Goal: Download file/media

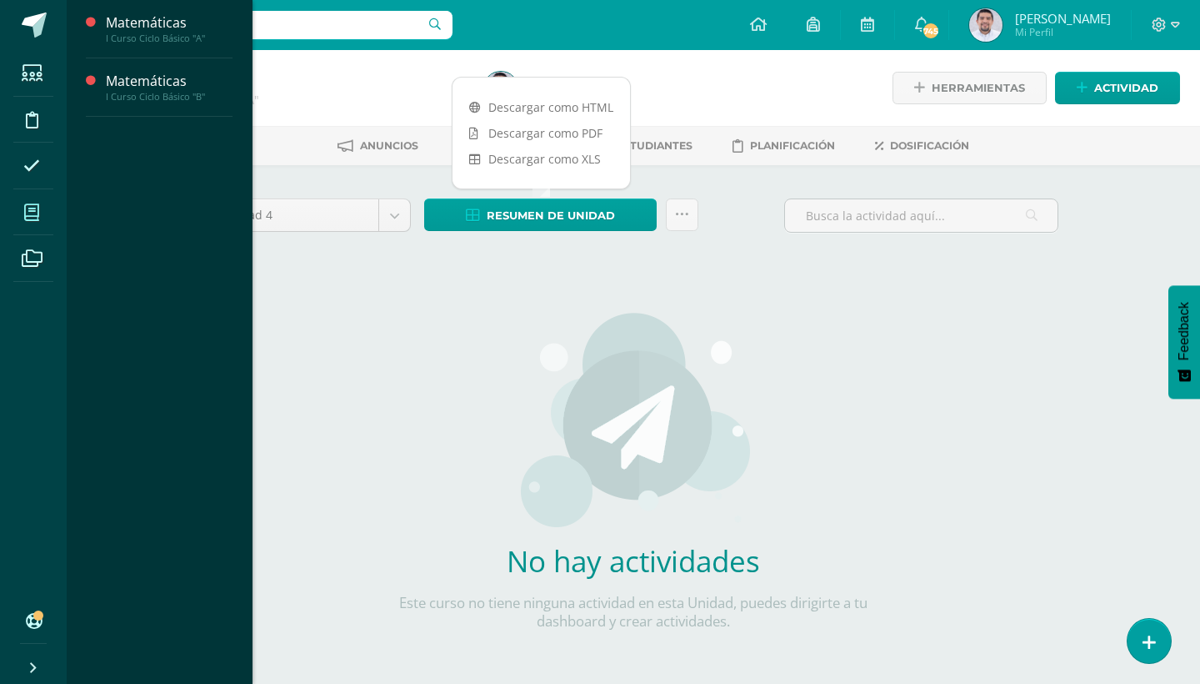
click at [37, 214] on icon at bounding box center [31, 212] width 15 height 17
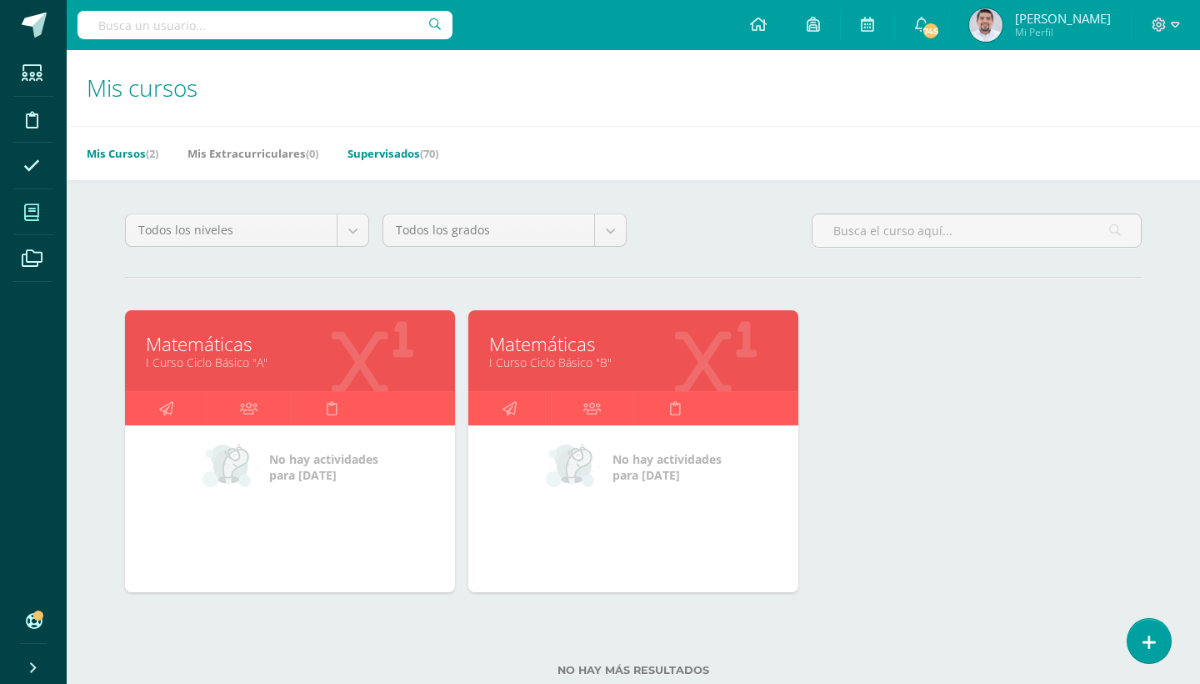
click at [423, 156] on link "Supervisados (70)" at bounding box center [393, 153] width 91 height 27
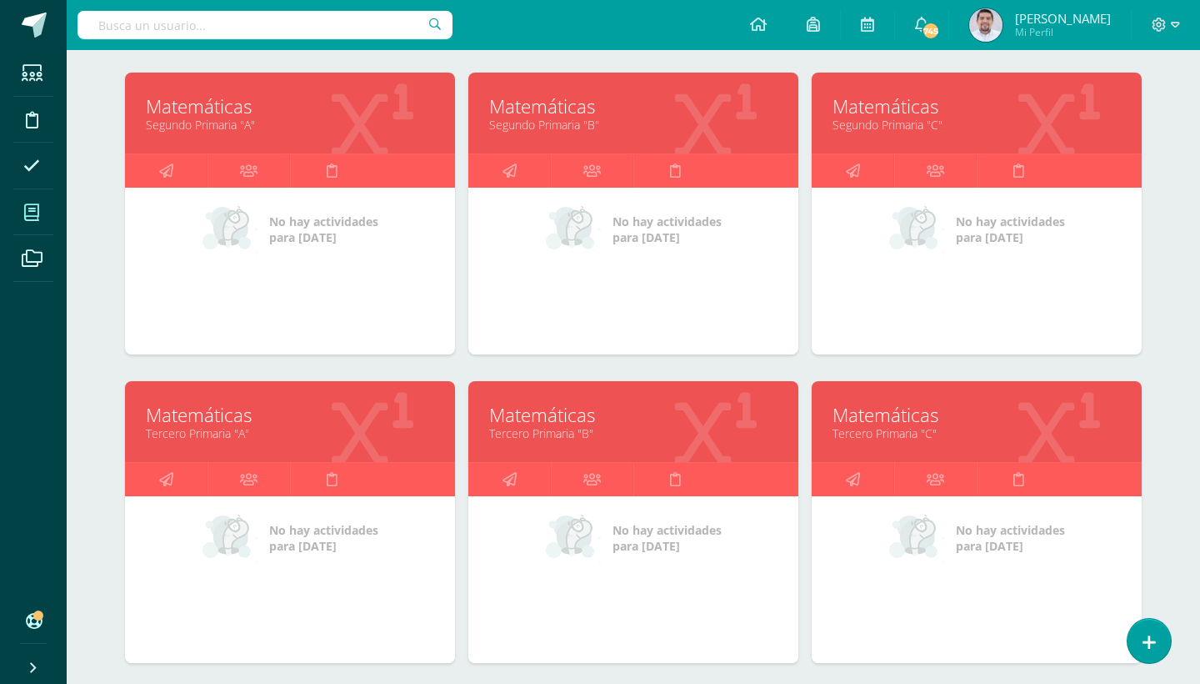
scroll to position [578, 0]
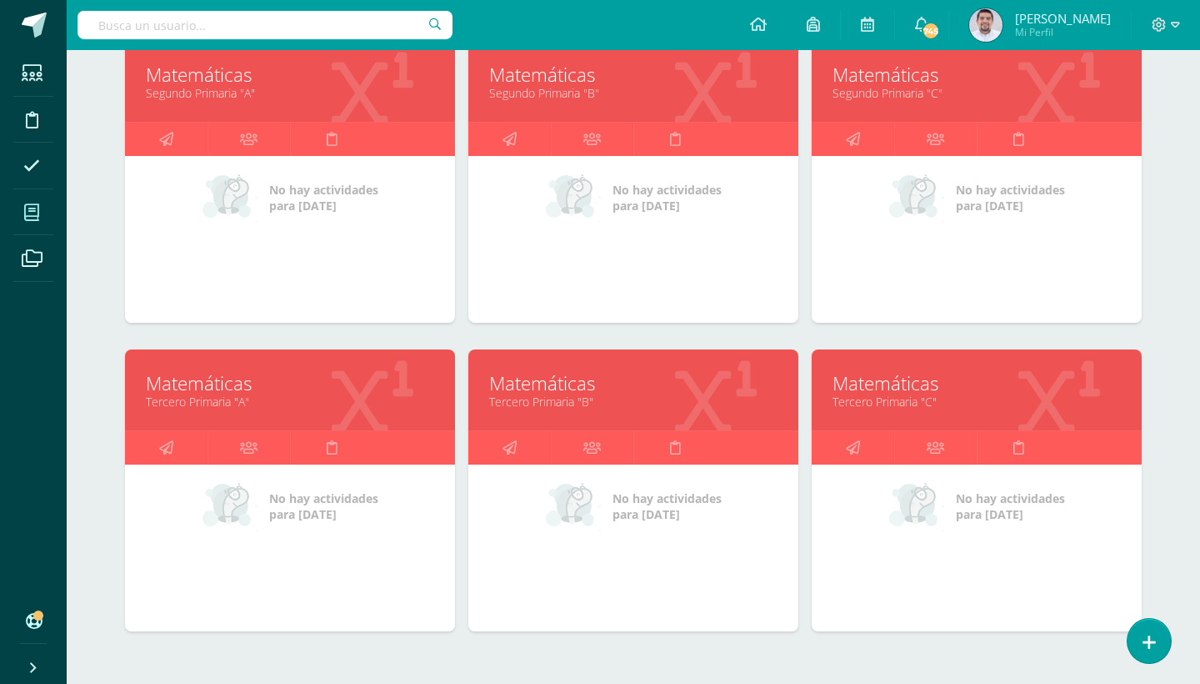
click at [909, 412] on div "Matemáticas Tercero Primaria "C"" at bounding box center [977, 389] width 330 height 81
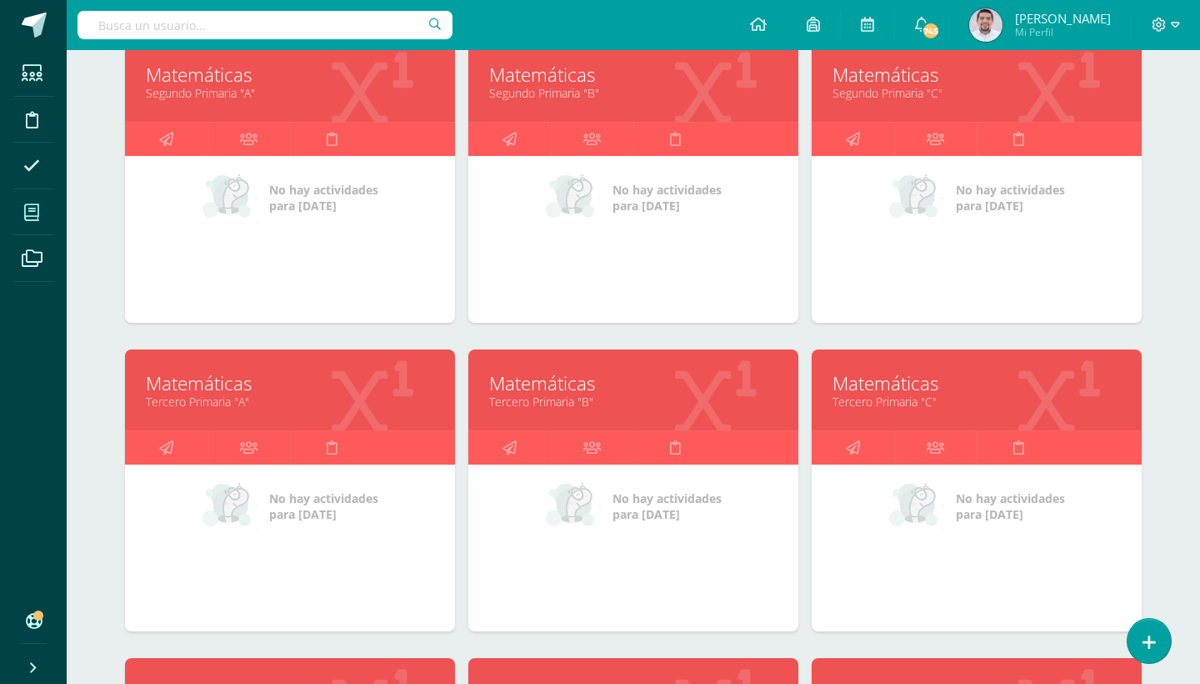
click at [909, 383] on link "Matemáticas" at bounding box center [977, 383] width 288 height 26
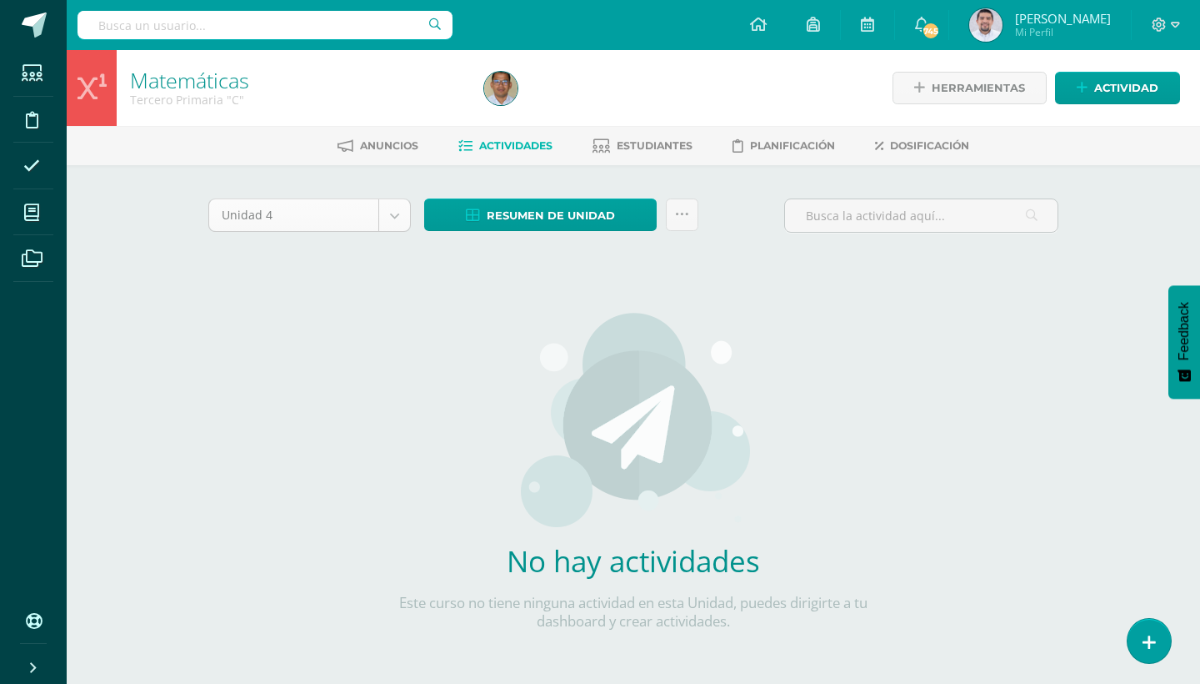
click at [394, 213] on body "Estudiantes Disciplina Asistencia Mis cursos Archivos Soporte Ayuda Reportar un…" at bounding box center [600, 358] width 1200 height 716
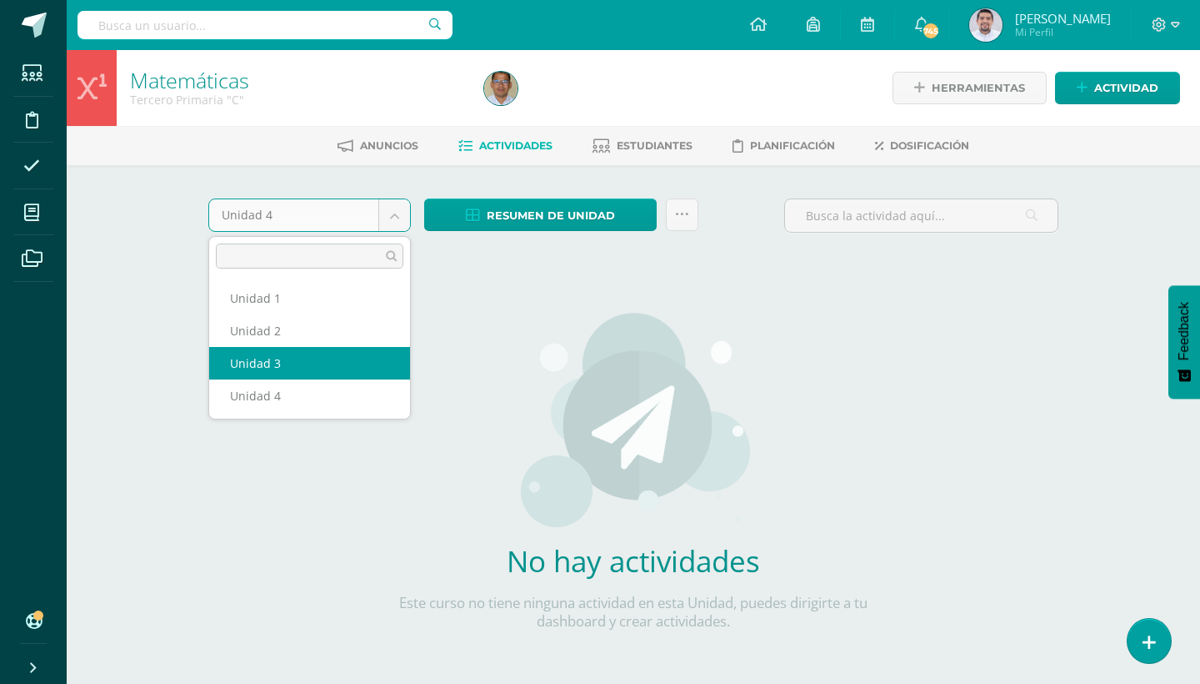
select select "Unidad 3"
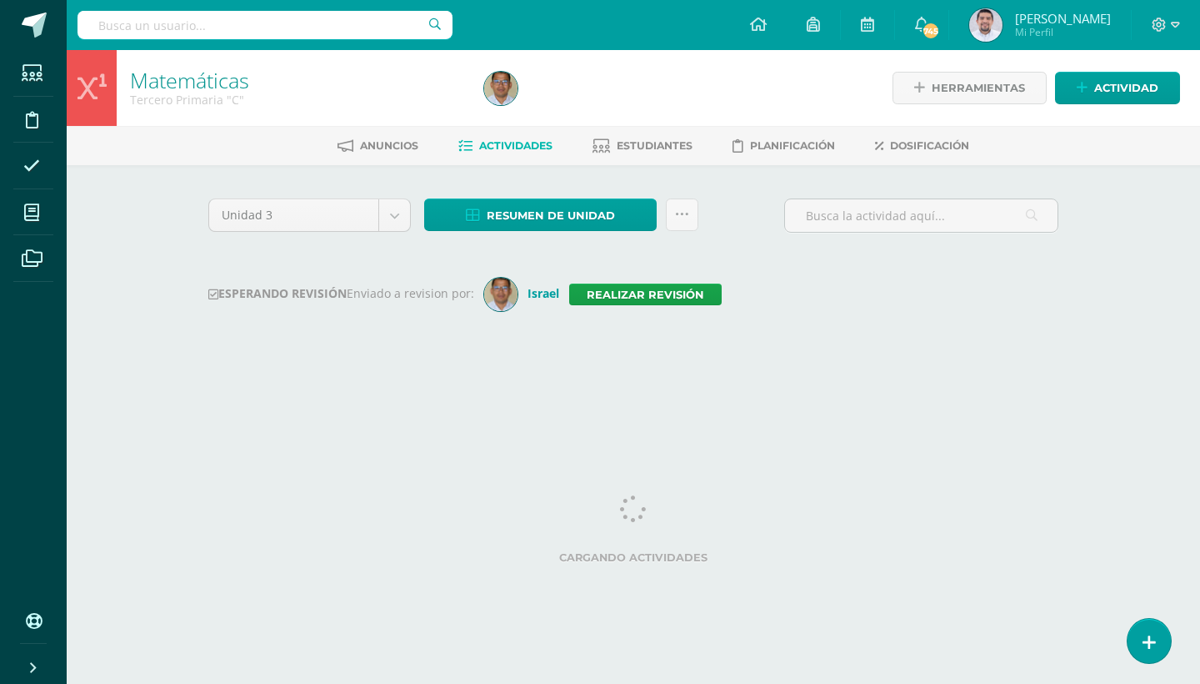
click at [607, 218] on span "Resumen de unidad" at bounding box center [551, 215] width 128 height 31
click at [584, 103] on div at bounding box center [658, 88] width 361 height 76
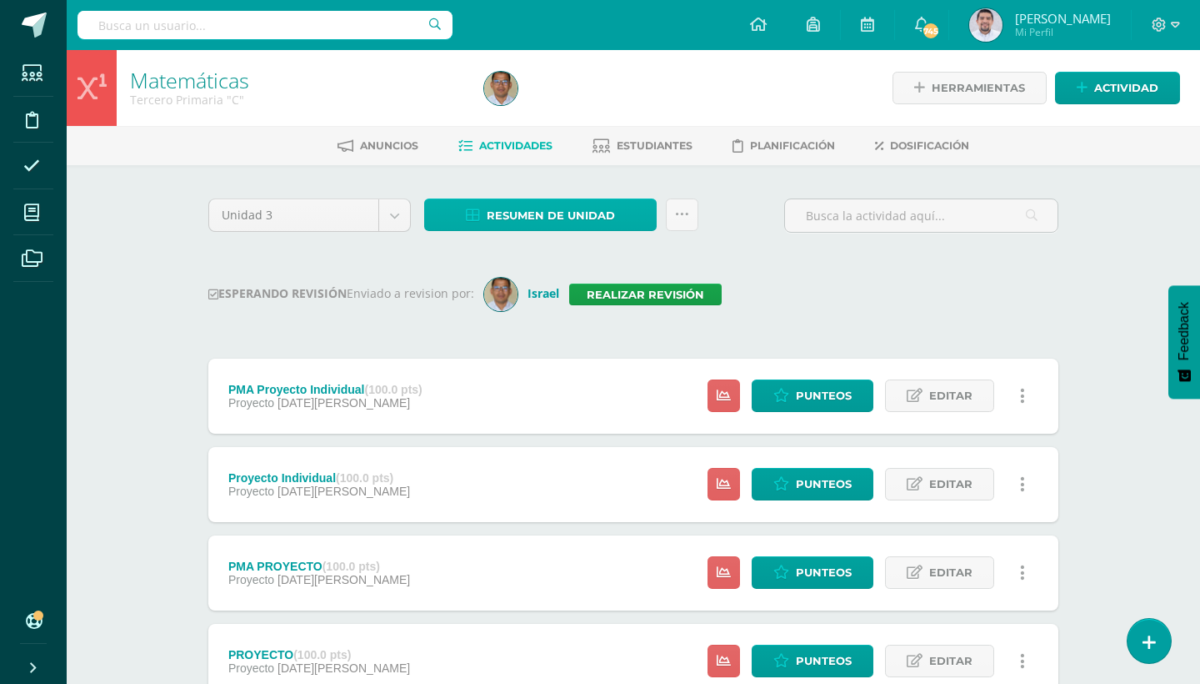
click at [633, 218] on link "Resumen de unidad" at bounding box center [540, 214] width 233 height 33
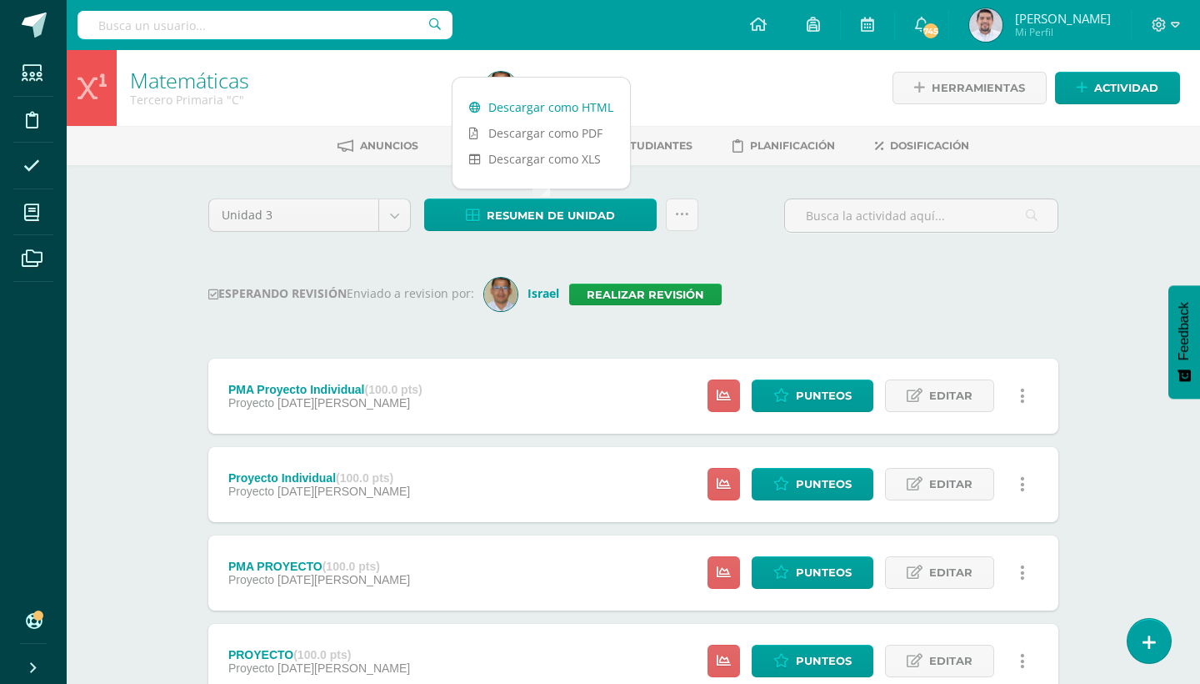
click at [589, 100] on link "Descargar como HTML" at bounding box center [542, 107] width 178 height 26
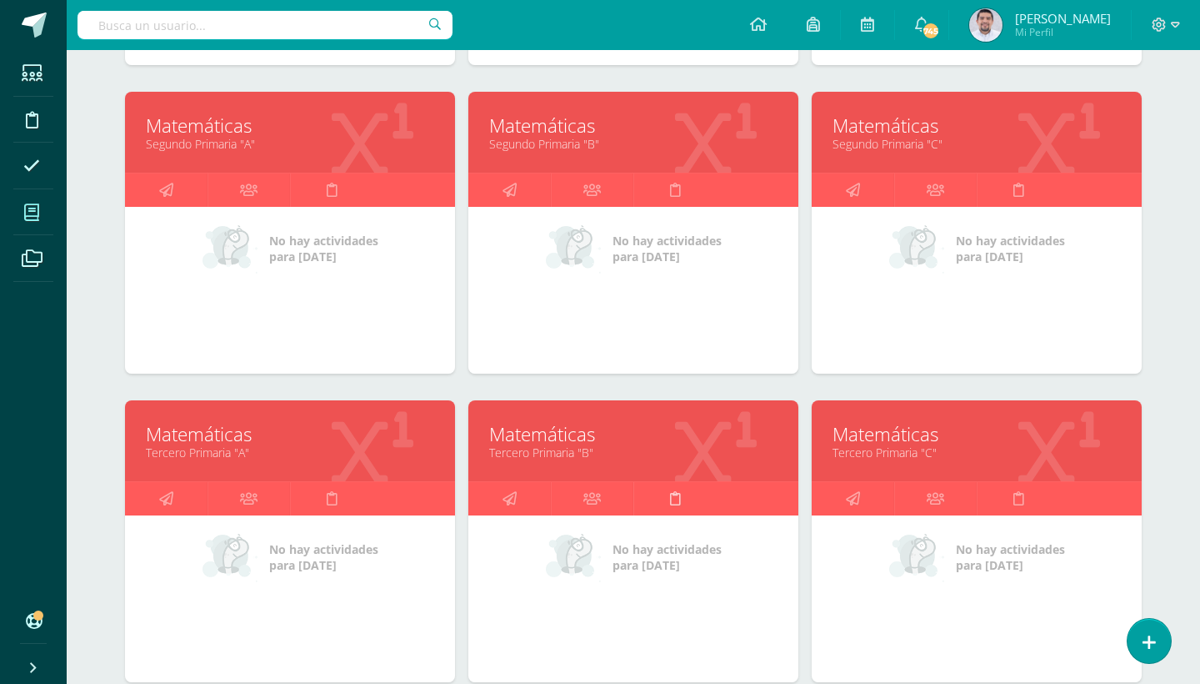
scroll to position [529, 0]
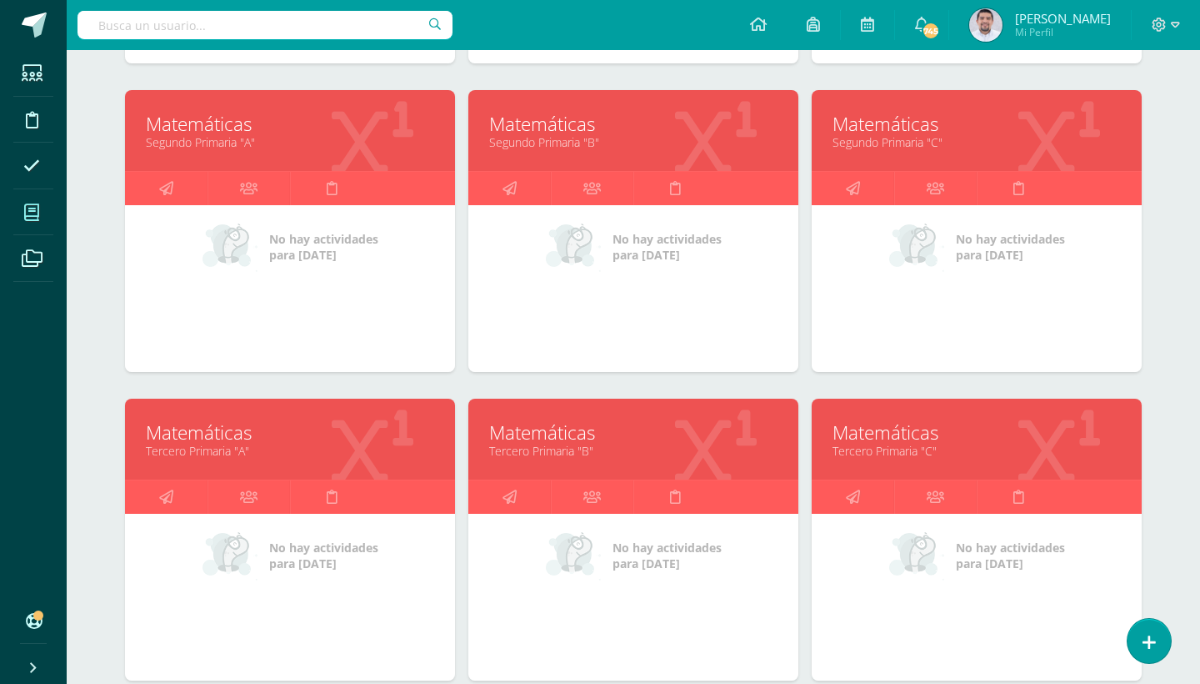
click at [578, 450] on link "Tercero Primaria "B"" at bounding box center [633, 451] width 288 height 16
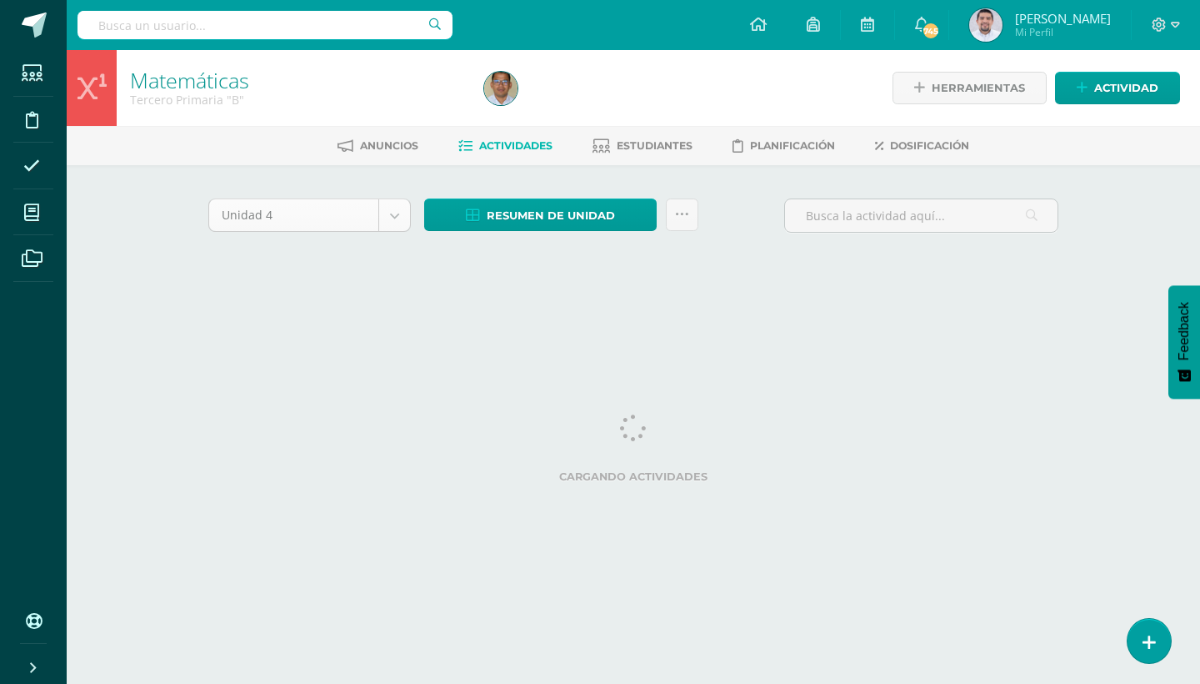
click at [393, 215] on body "Estudiantes Disciplina Asistencia Mis cursos Archivos Soporte Ayuda Reportar un…" at bounding box center [600, 155] width 1200 height 311
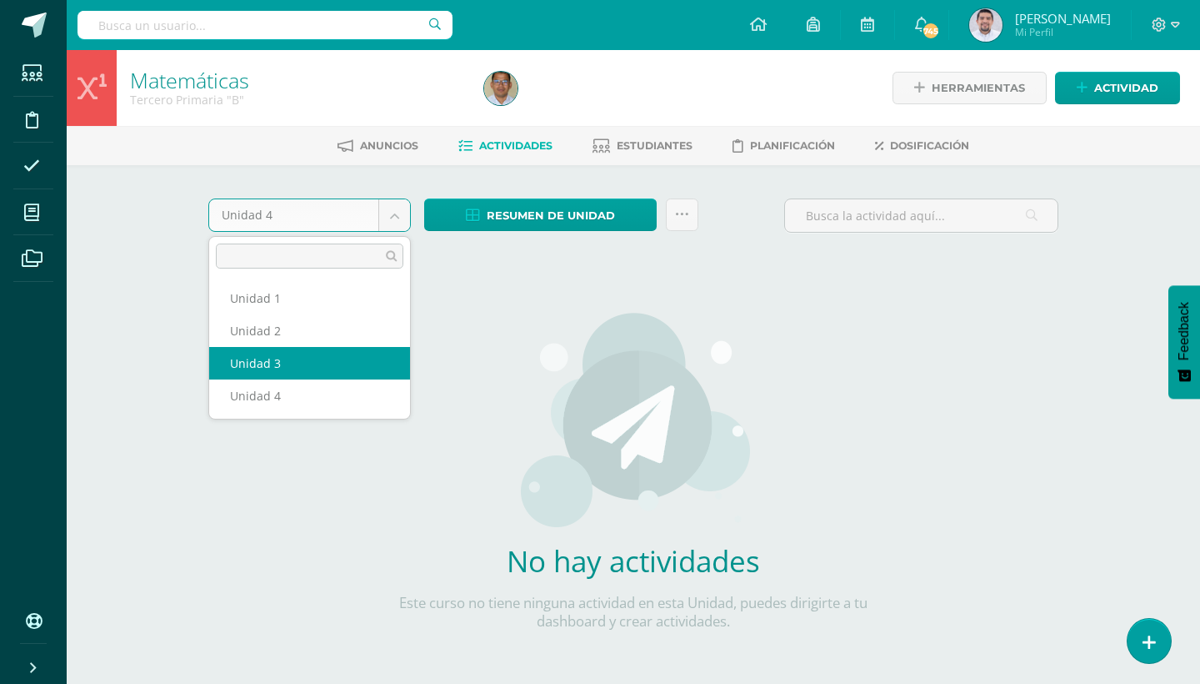
select select "Unidad 3"
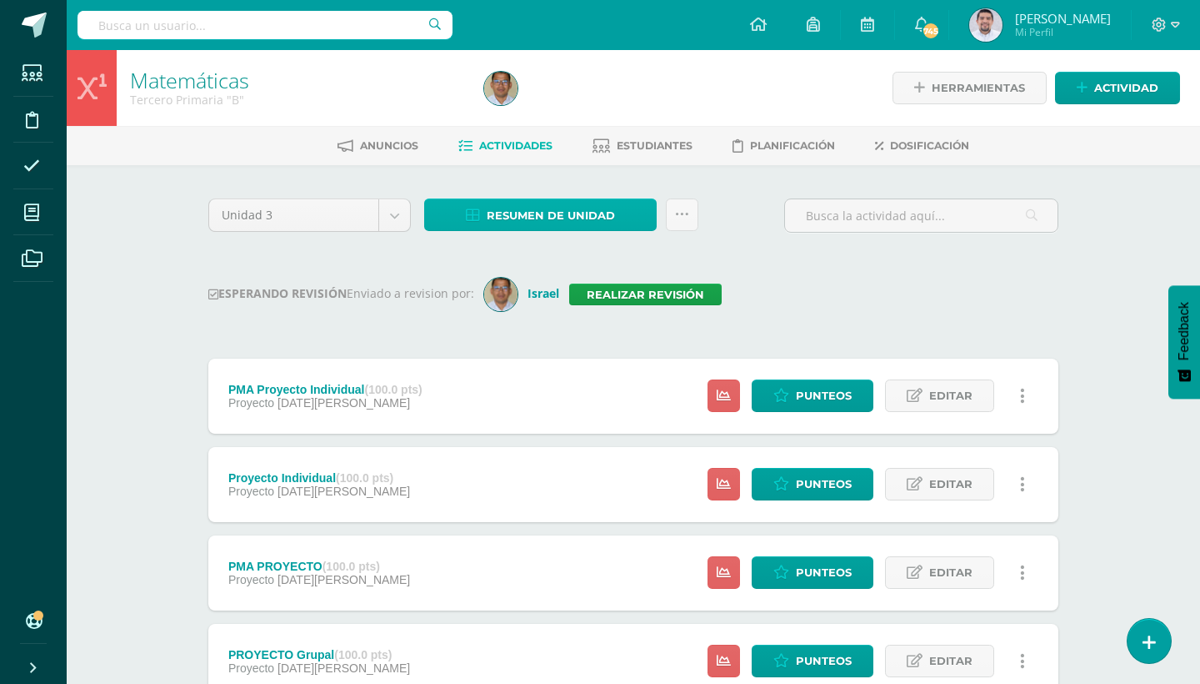
click at [634, 224] on link "Resumen de unidad" at bounding box center [540, 214] width 233 height 33
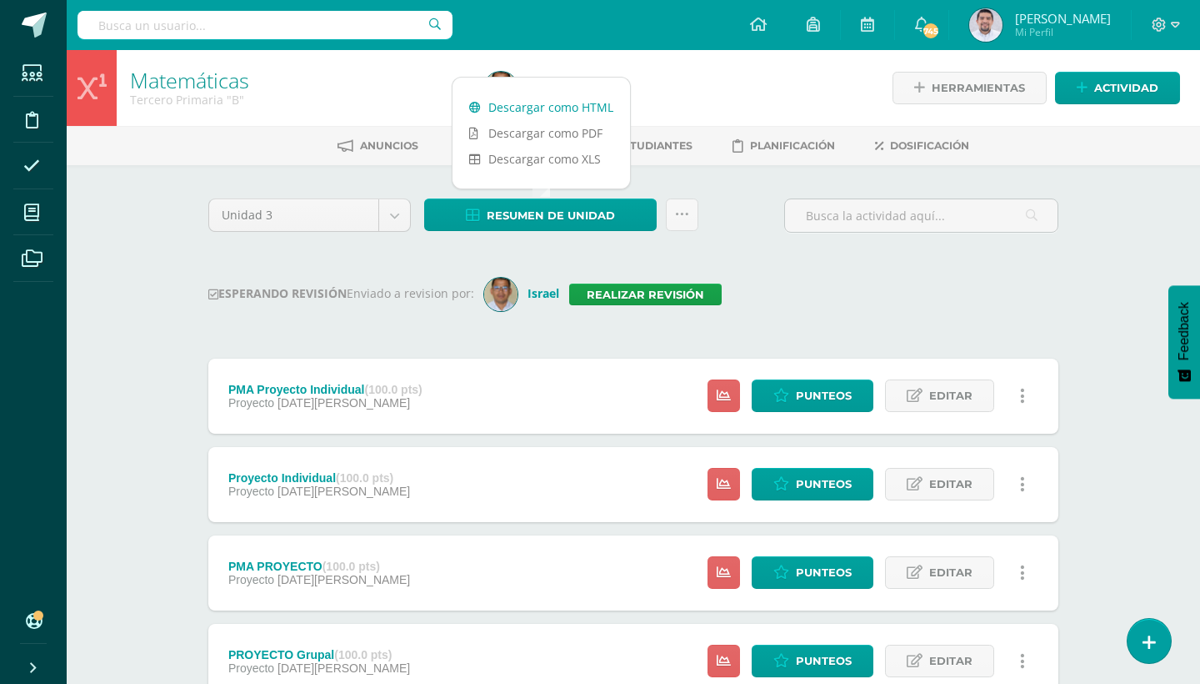
click at [573, 111] on link "Descargar como HTML" at bounding box center [542, 107] width 178 height 26
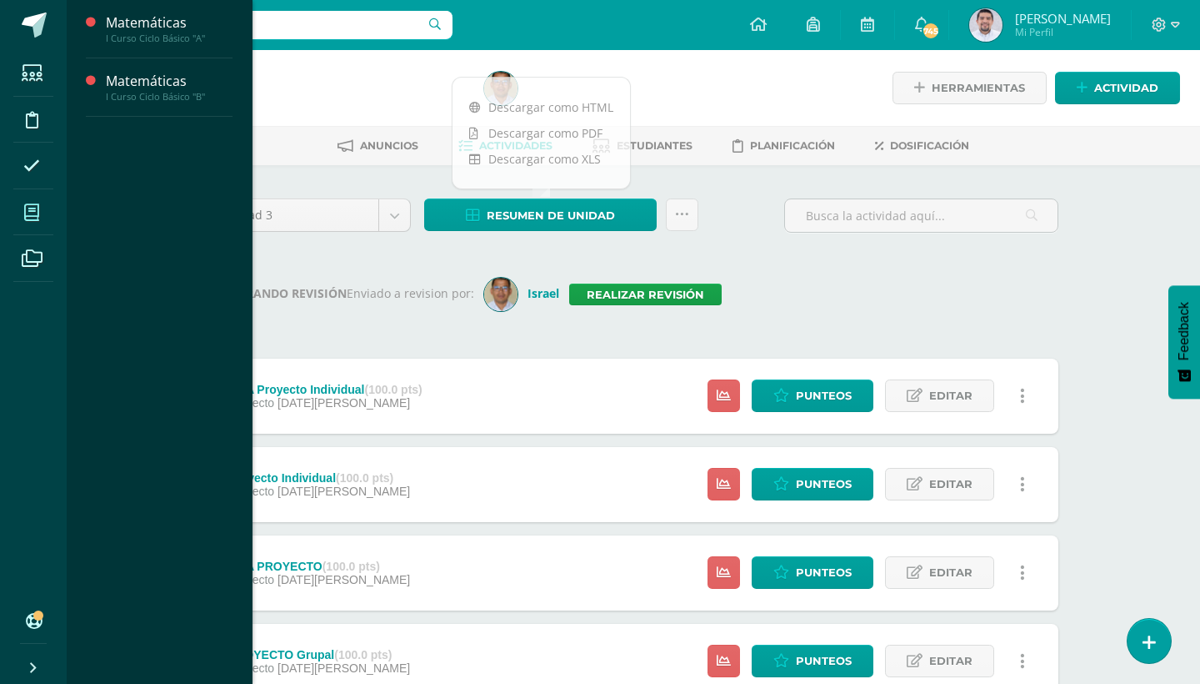
click at [32, 208] on icon at bounding box center [31, 212] width 15 height 17
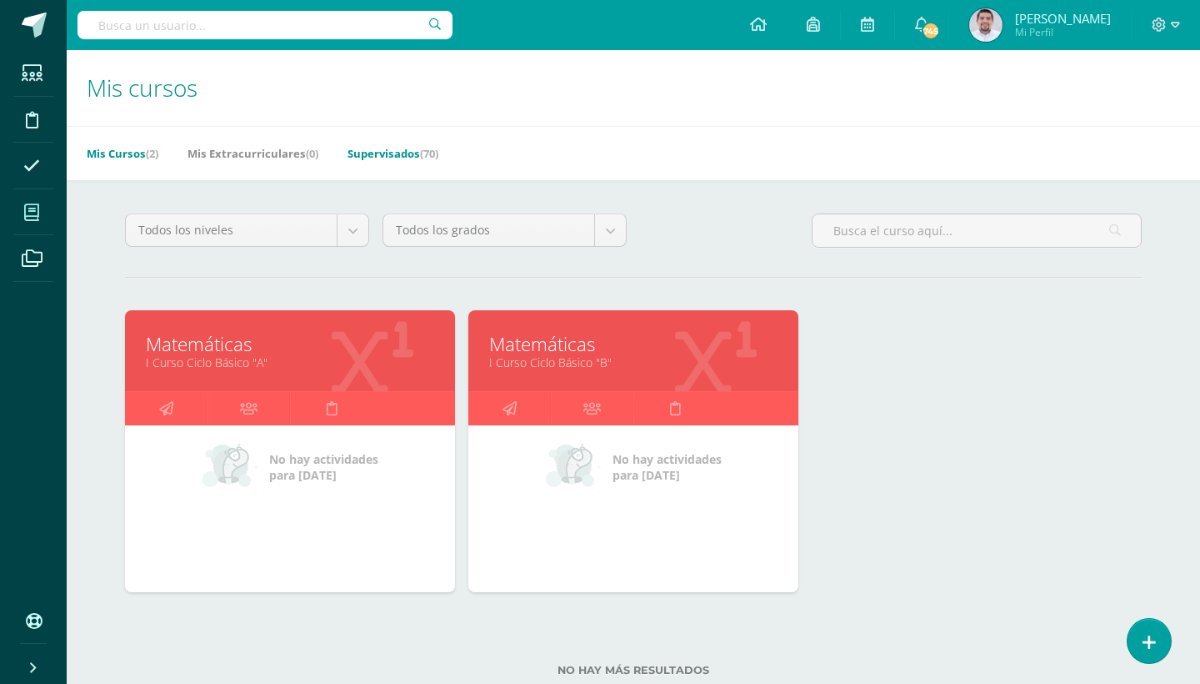
click at [393, 149] on link "Supervisados (70)" at bounding box center [393, 153] width 91 height 27
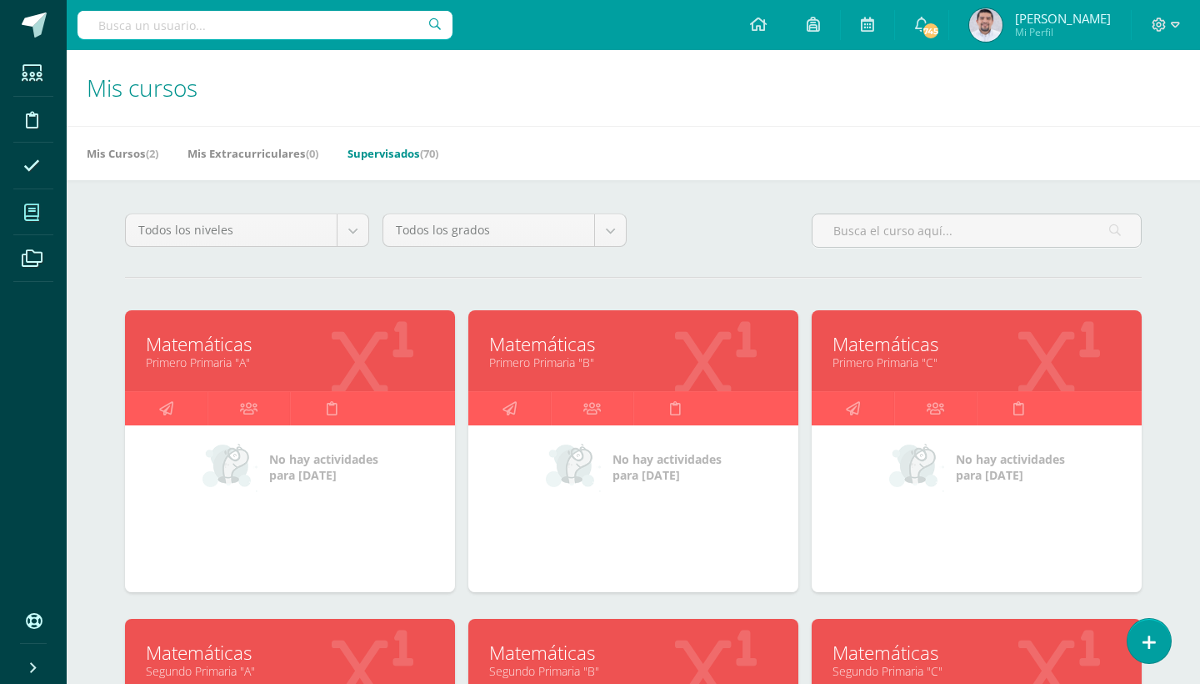
click at [222, 353] on link "Matemáticas" at bounding box center [290, 344] width 288 height 26
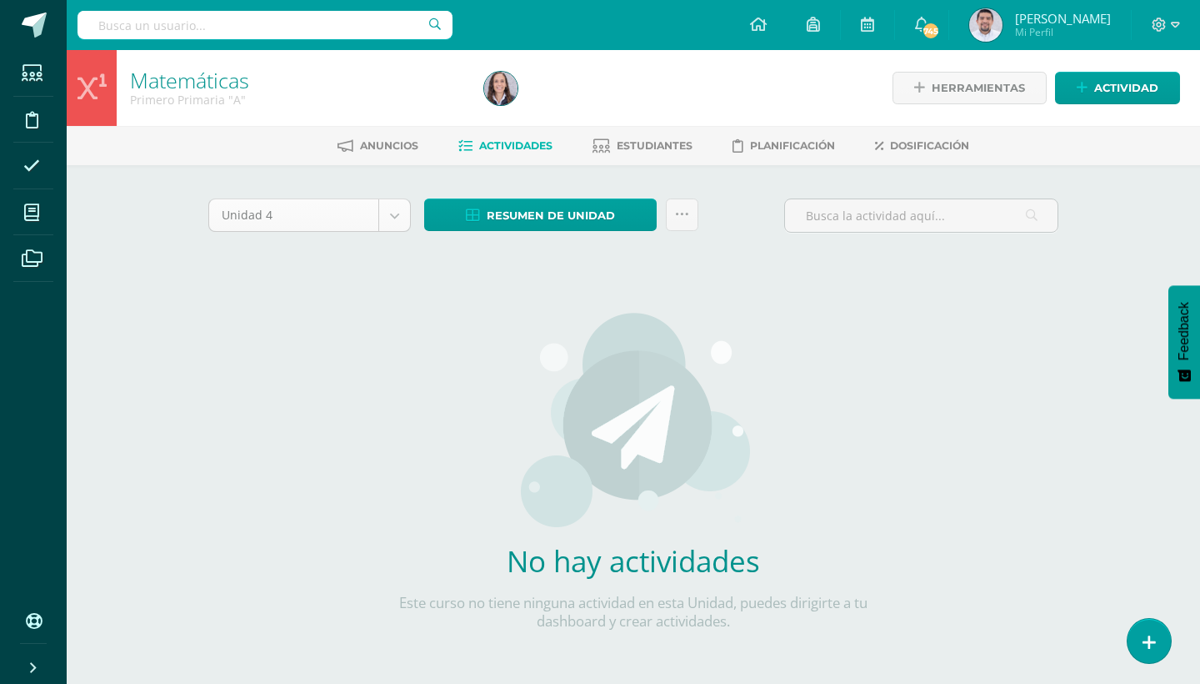
click at [408, 217] on body "Estudiantes Disciplina Asistencia Mis cursos Archivos Soporte Ayuda Reportar un…" at bounding box center [600, 358] width 1200 height 716
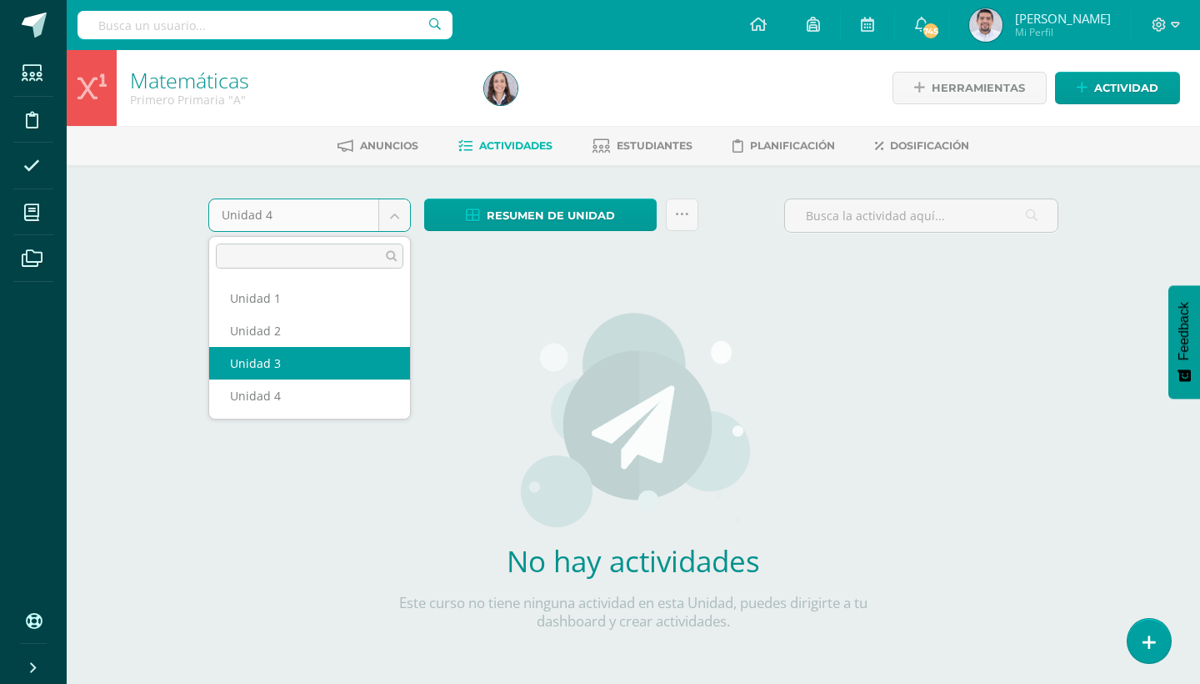
select select "Unidad 3"
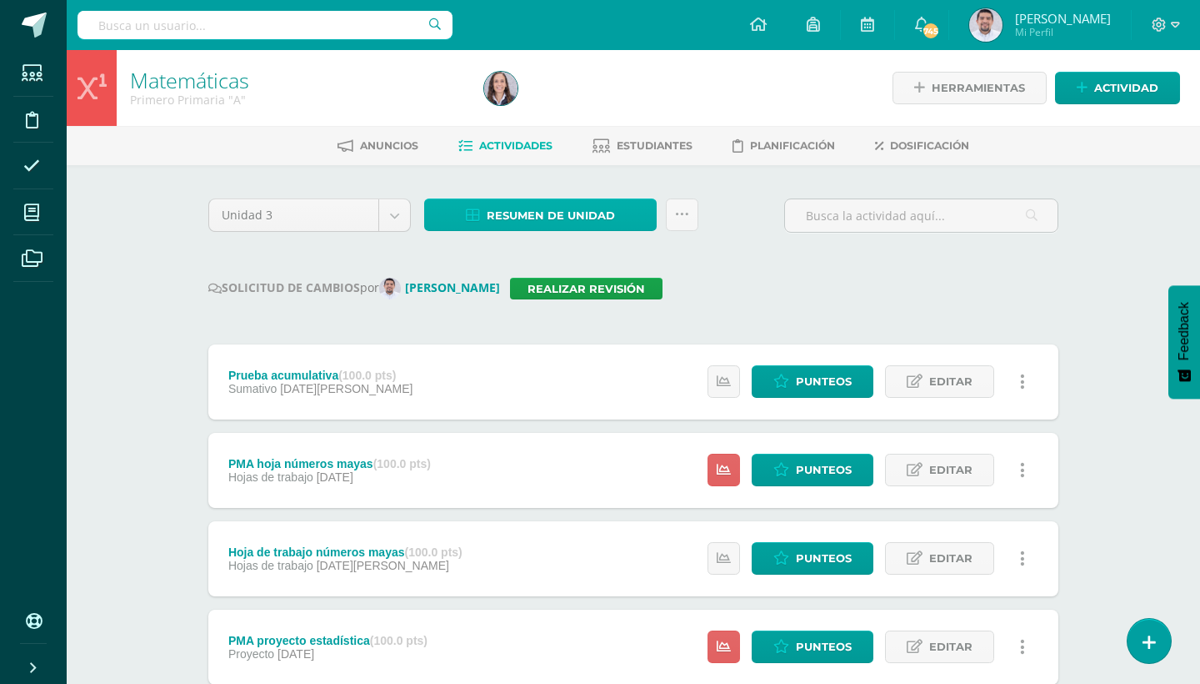
click at [639, 211] on link "Resumen de unidad" at bounding box center [540, 214] width 233 height 33
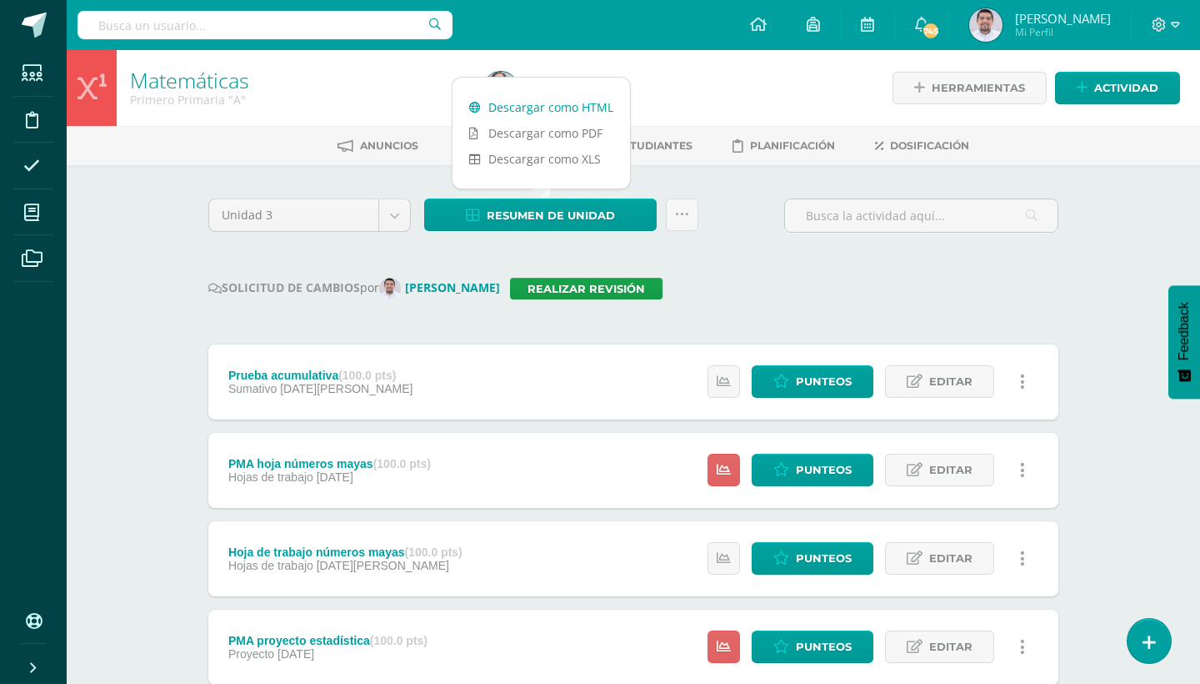
click at [597, 96] on link "Descargar como HTML" at bounding box center [542, 107] width 178 height 26
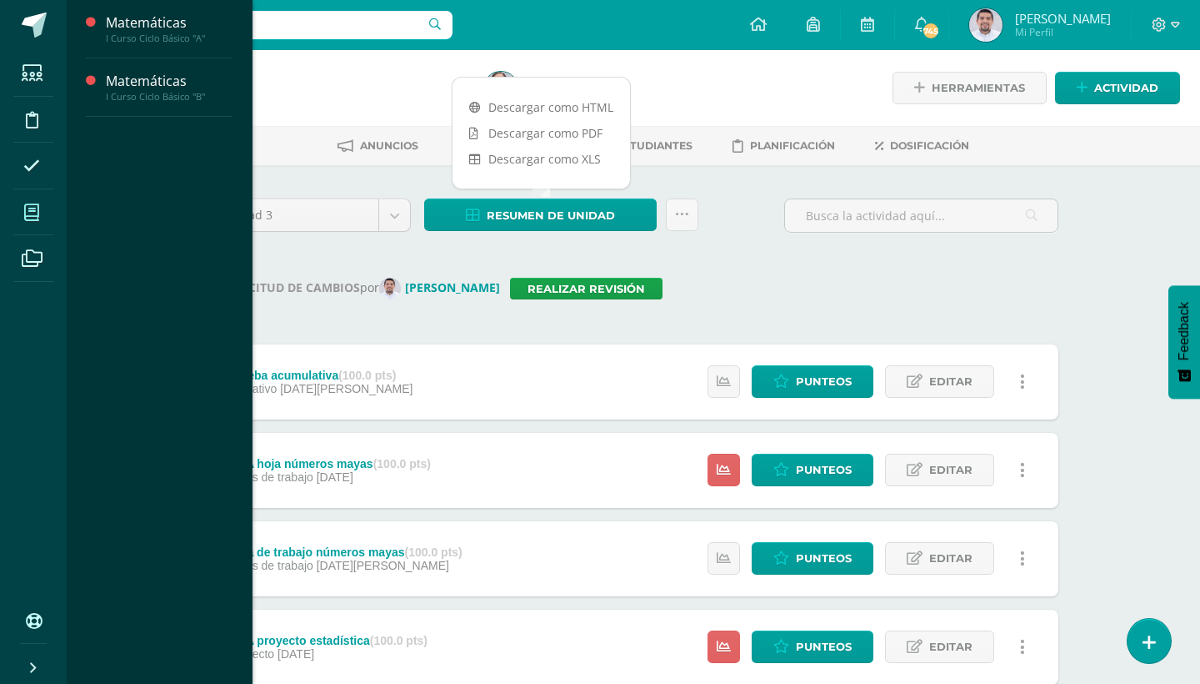
click at [35, 215] on icon at bounding box center [31, 212] width 15 height 17
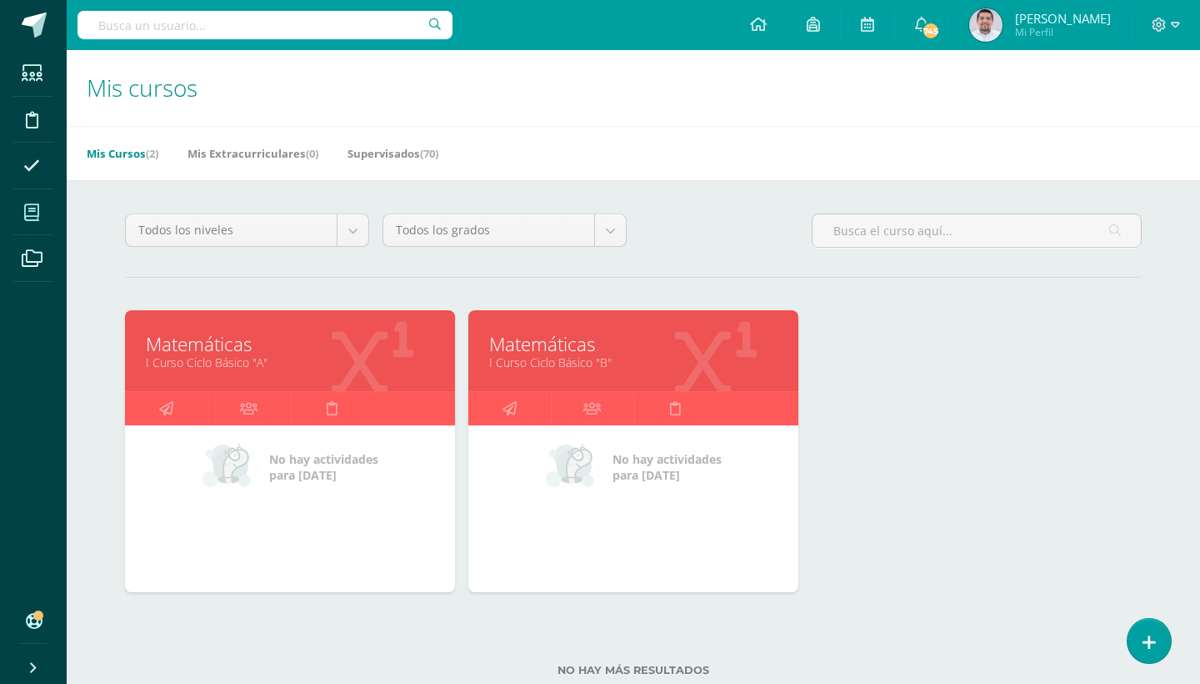
click at [227, 353] on link "Matemáticas" at bounding box center [290, 344] width 288 height 26
click at [552, 369] on link "I Curso Ciclo Básico "B"" at bounding box center [633, 362] width 288 height 16
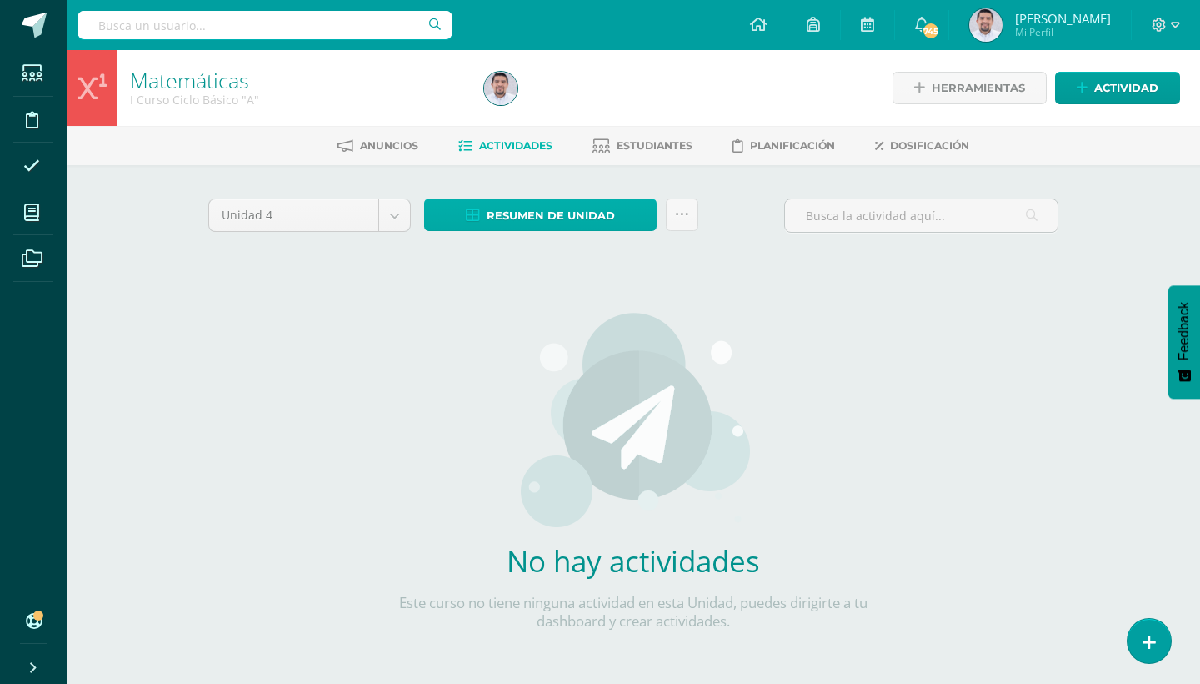
click at [603, 203] on span "Resumen de unidad" at bounding box center [551, 215] width 128 height 31
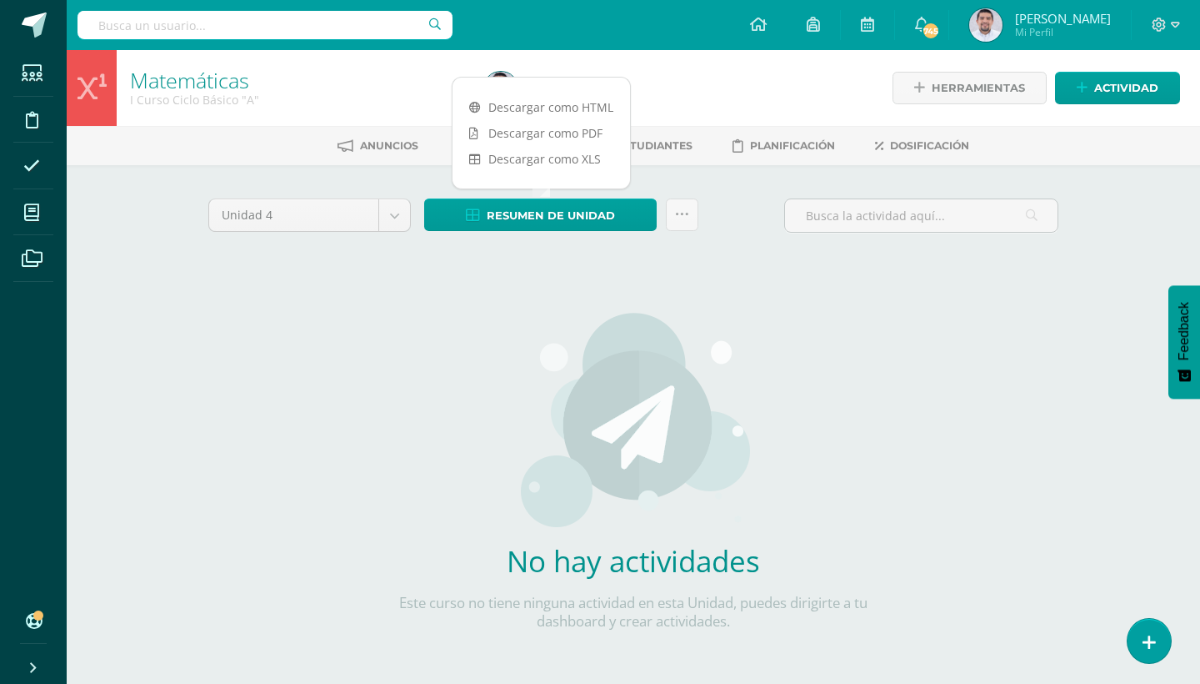
click at [387, 234] on div "Unidad 4 Unidad 1 Unidad 2 Unidad 3 Unidad 4" at bounding box center [310, 222] width 216 height 48
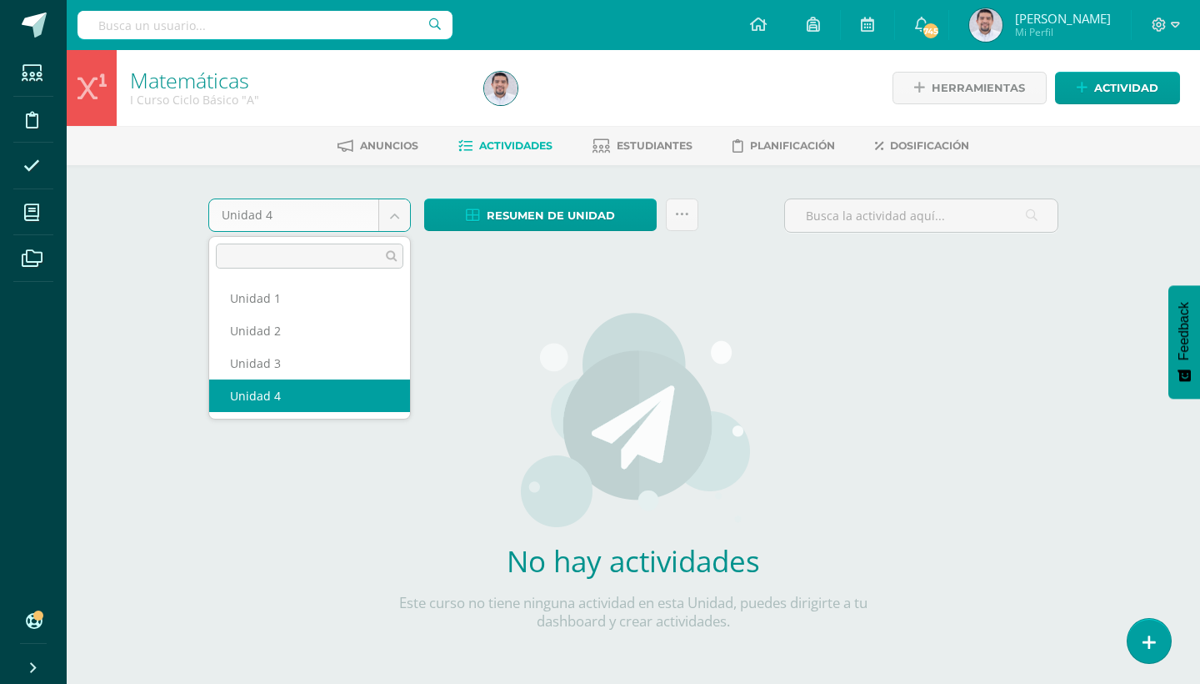
click at [393, 216] on body "Estudiantes Disciplina Asistencia Mis cursos Archivos Soporte Ayuda Reportar un…" at bounding box center [600, 358] width 1200 height 716
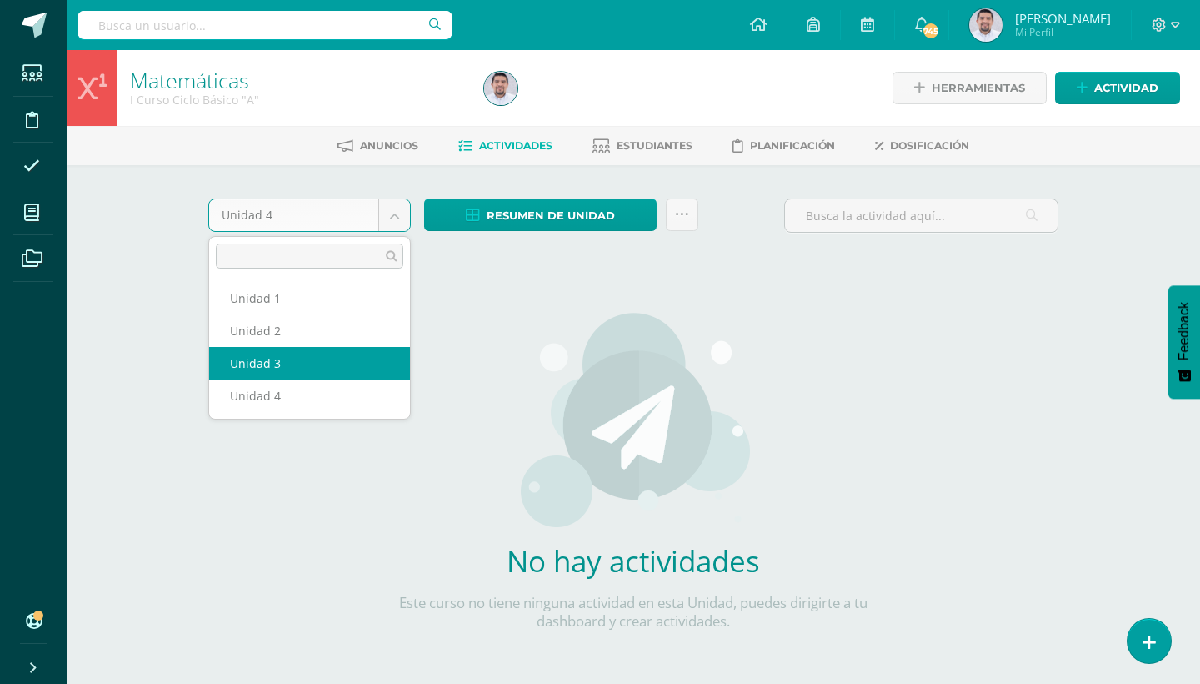
select select "Unidad 3"
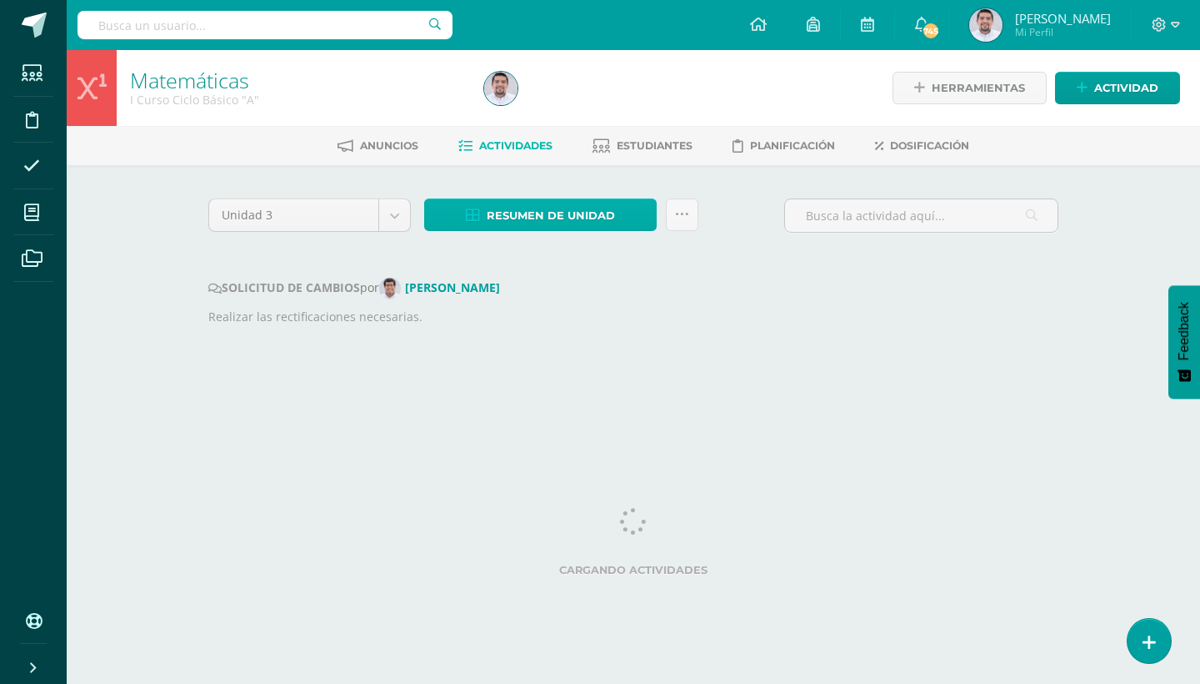
click at [634, 218] on link "Resumen de unidad" at bounding box center [540, 214] width 233 height 33
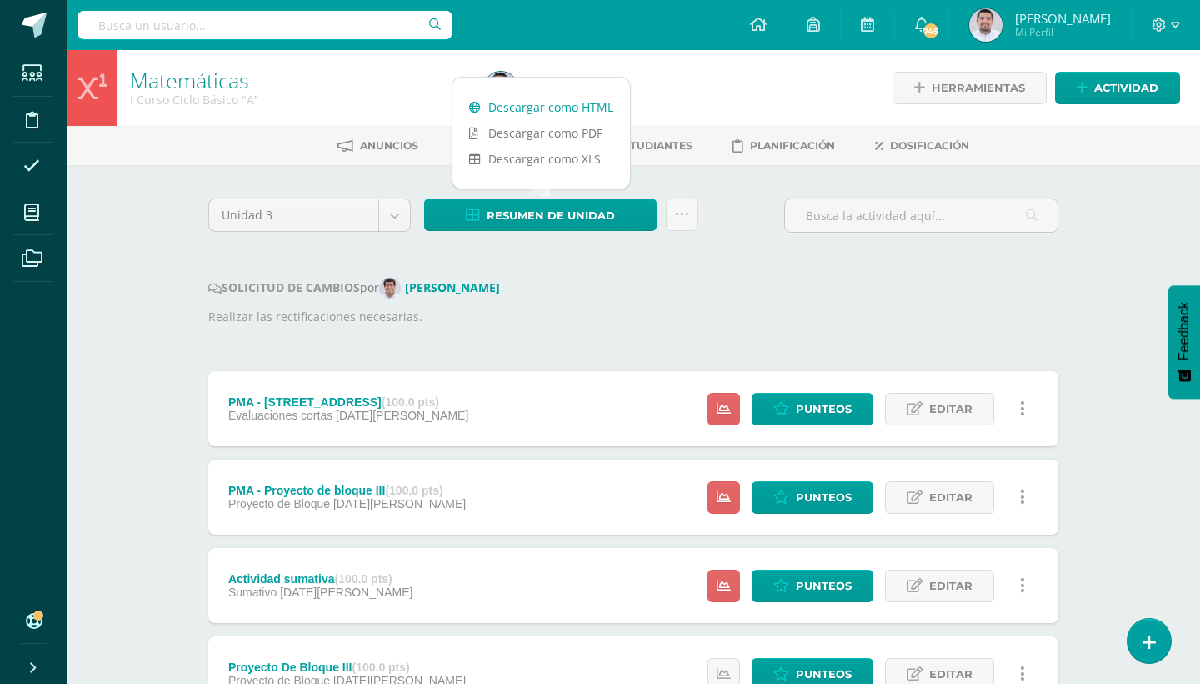
click at [590, 107] on link "Descargar como HTML" at bounding box center [542, 107] width 178 height 26
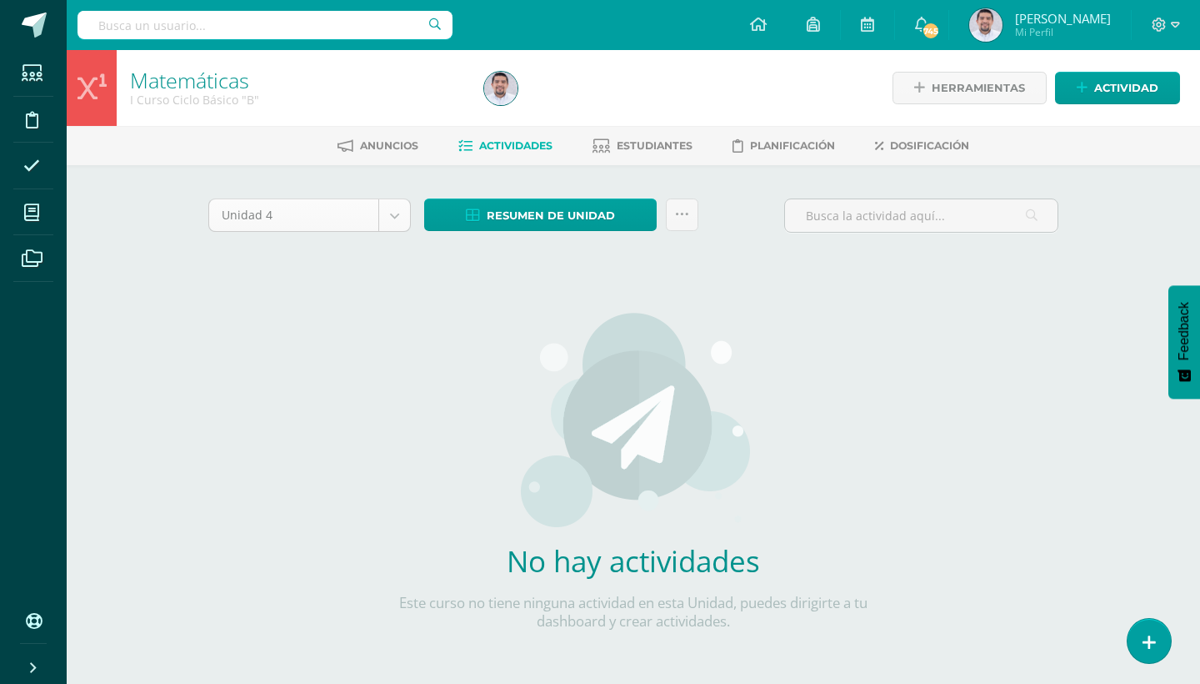
click at [406, 215] on body "Estudiantes Disciplina Asistencia Mis cursos Archivos Soporte Ayuda Reportar un…" at bounding box center [600, 358] width 1200 height 716
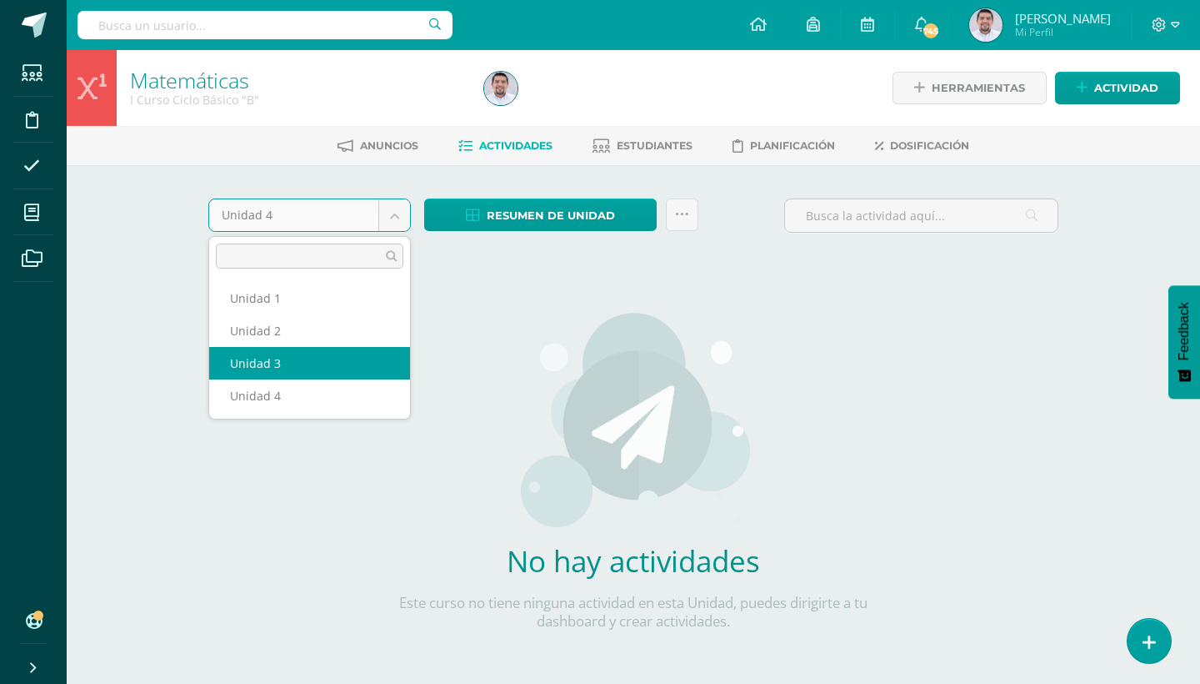
select select "Unidad 3"
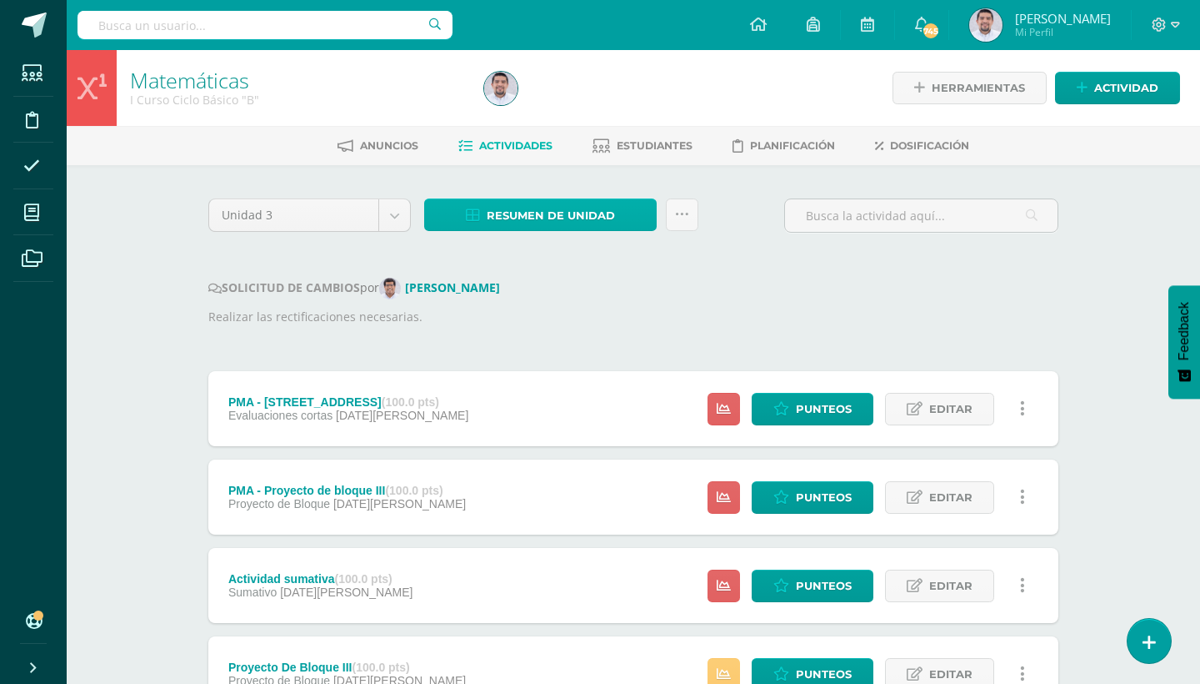
click at [643, 230] on link "Resumen de unidad" at bounding box center [540, 214] width 233 height 33
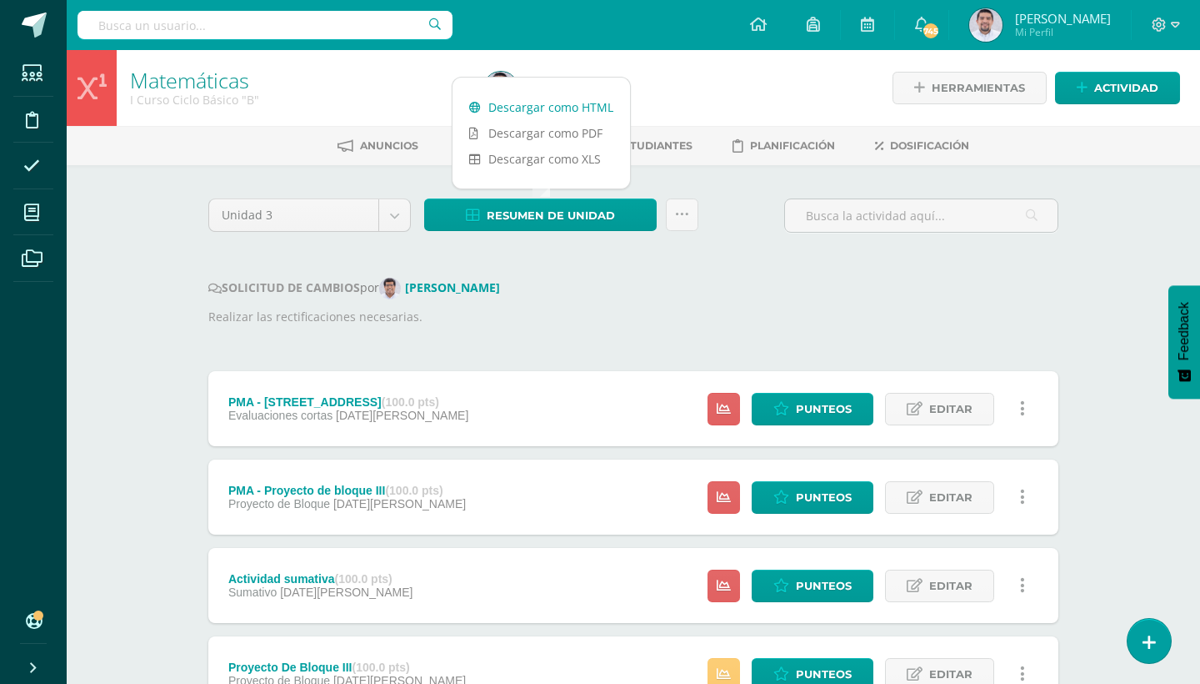
click at [593, 104] on link "Descargar como HTML" at bounding box center [542, 107] width 178 height 26
